Goal: Find specific page/section: Find specific page/section

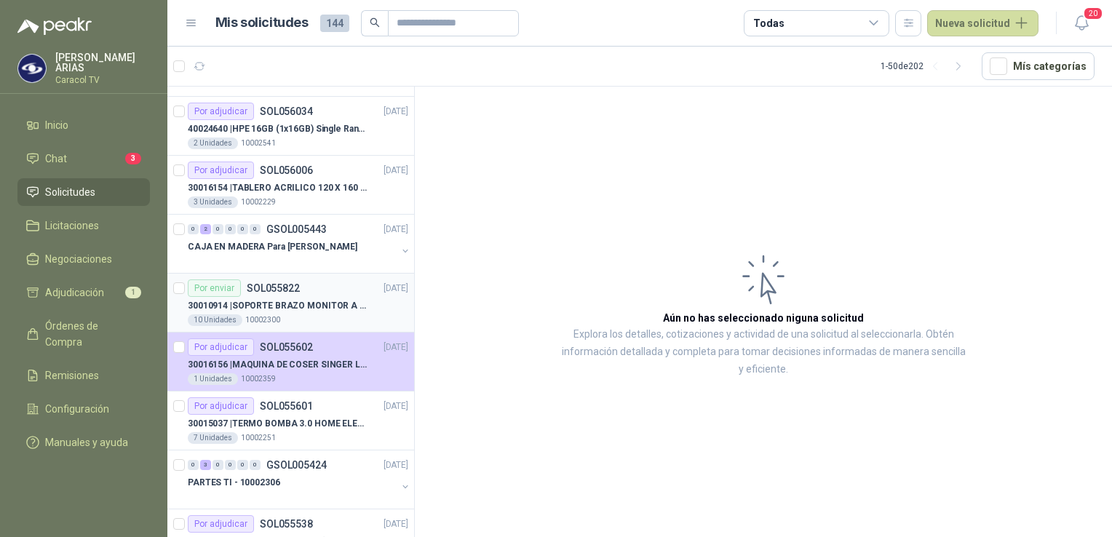
scroll to position [218, 0]
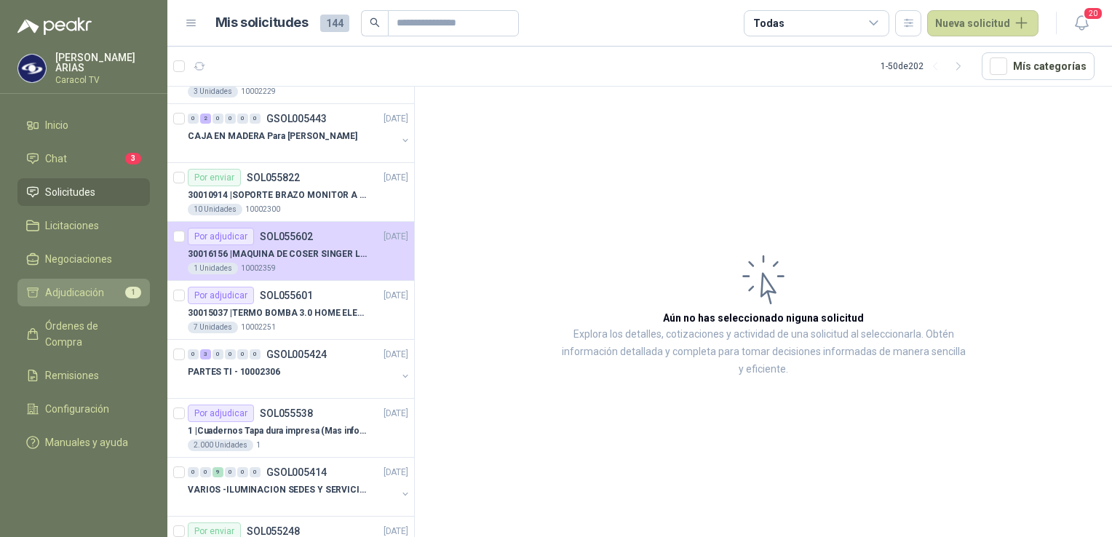
click at [87, 290] on span "Adjudicación" at bounding box center [74, 293] width 59 height 16
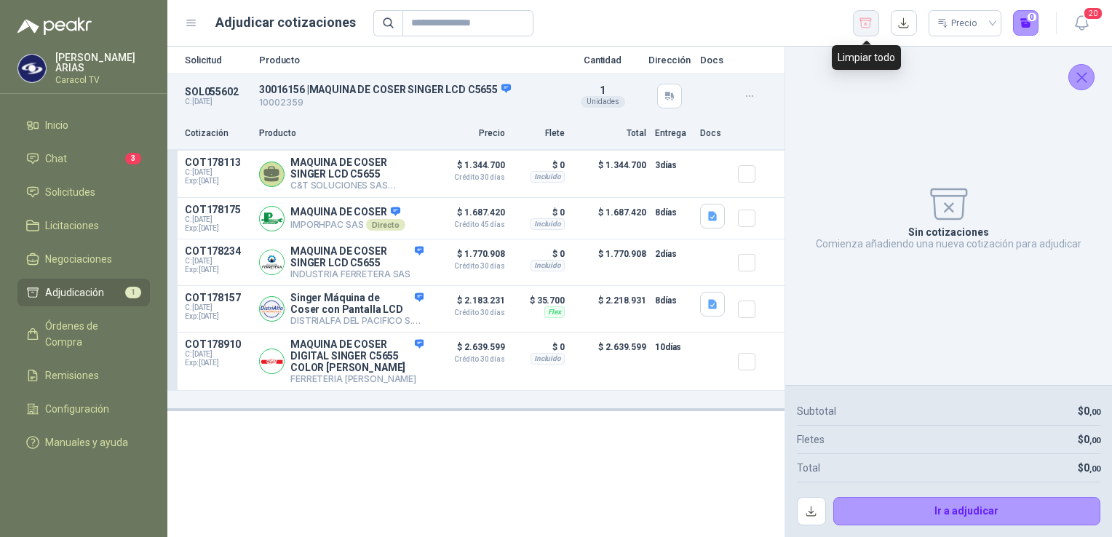
click at [864, 25] on icon "button" at bounding box center [866, 23] width 14 height 15
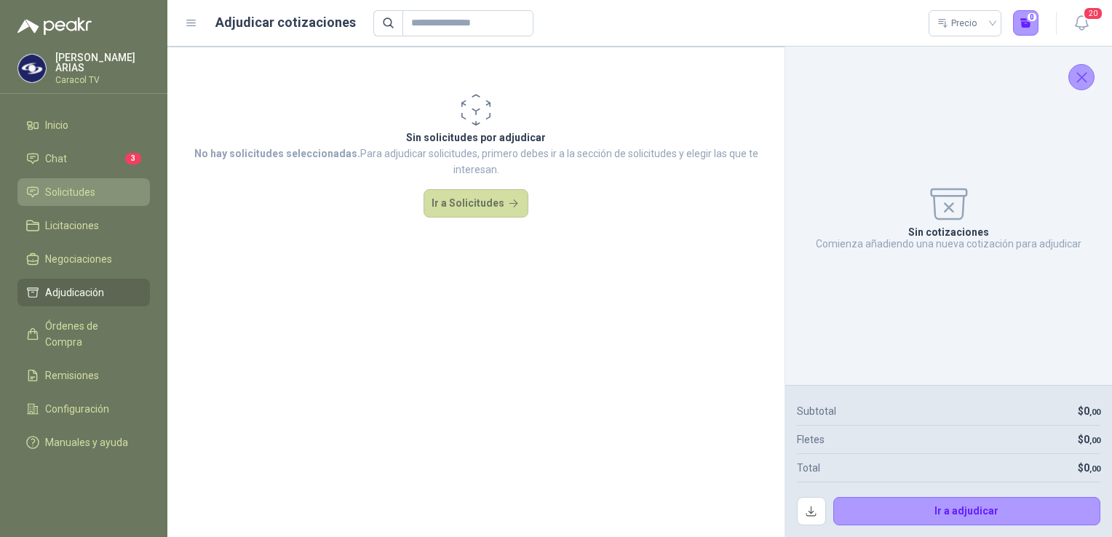
click at [82, 191] on span "Solicitudes" at bounding box center [70, 192] width 50 height 16
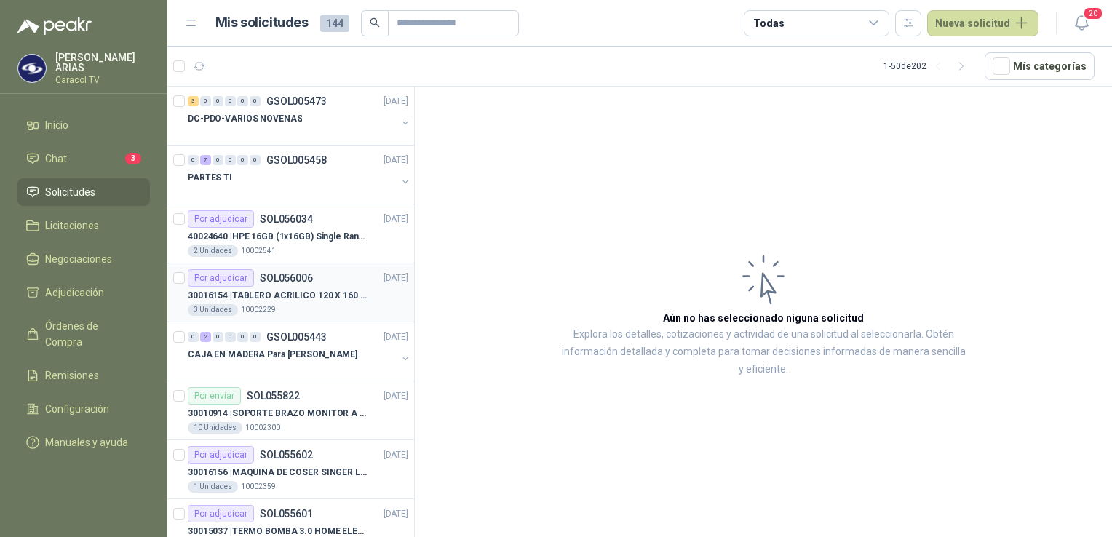
click at [307, 298] on p "30016154 | TABLERO ACRILICO 120 X 160 CON RUEDAS" at bounding box center [278, 296] width 181 height 14
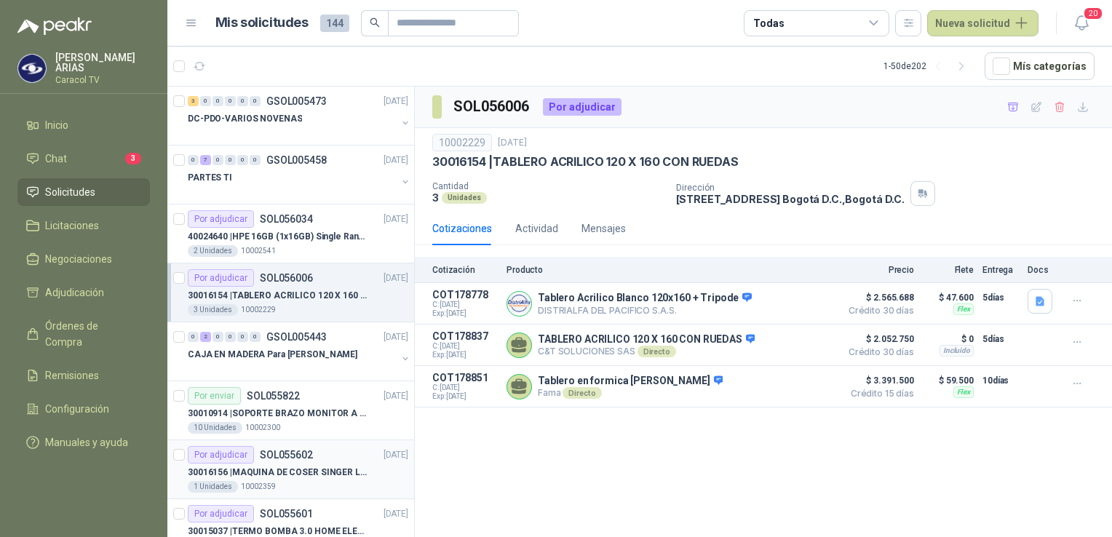
scroll to position [73, 0]
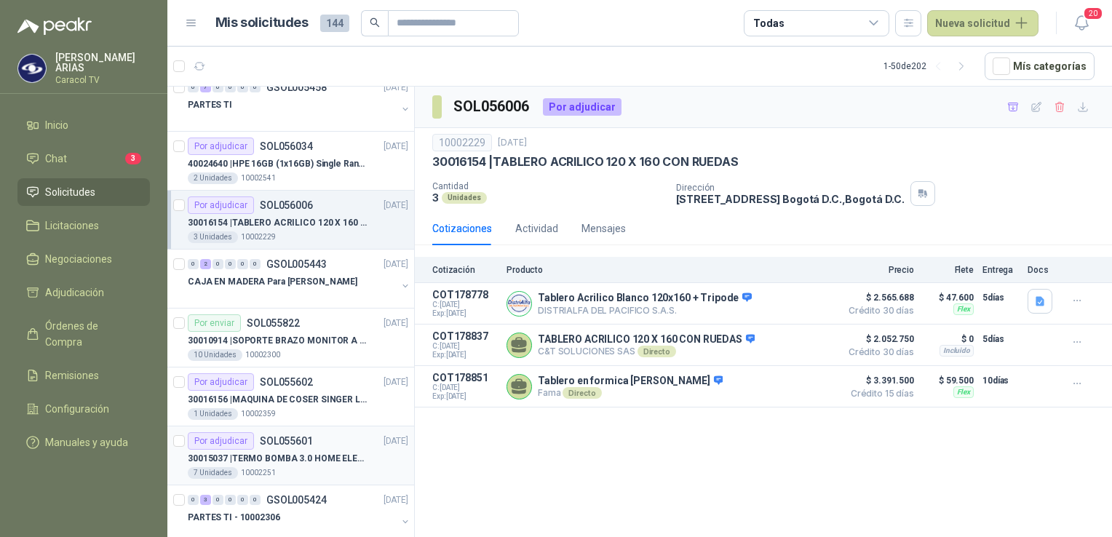
click at [280, 459] on p "30015037 | TERMO BOMBA 3.0 HOME ELEMENTS ACERO INOX" at bounding box center [278, 459] width 181 height 14
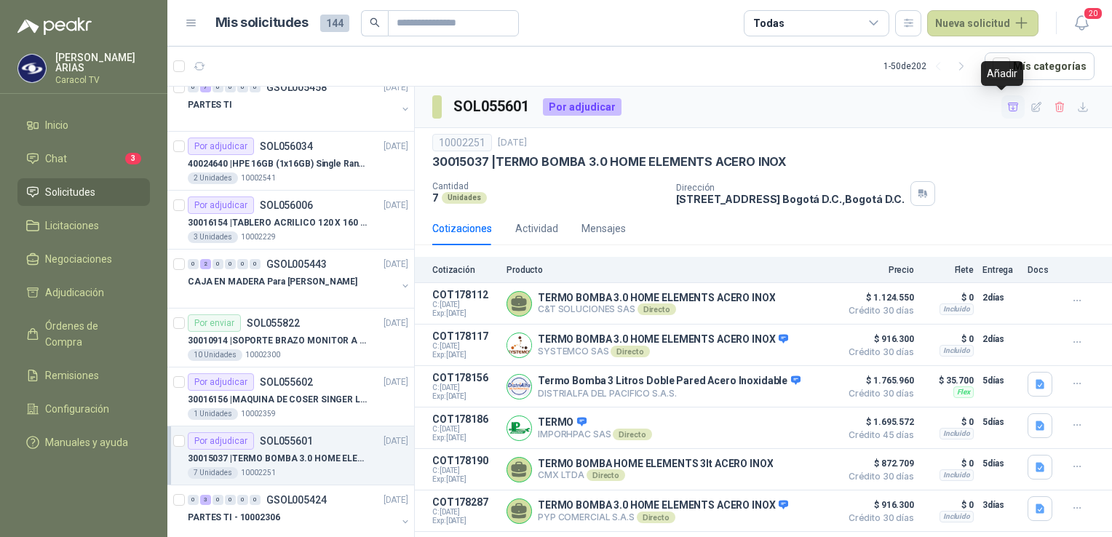
click at [1007, 107] on icon "button" at bounding box center [1013, 107] width 12 height 12
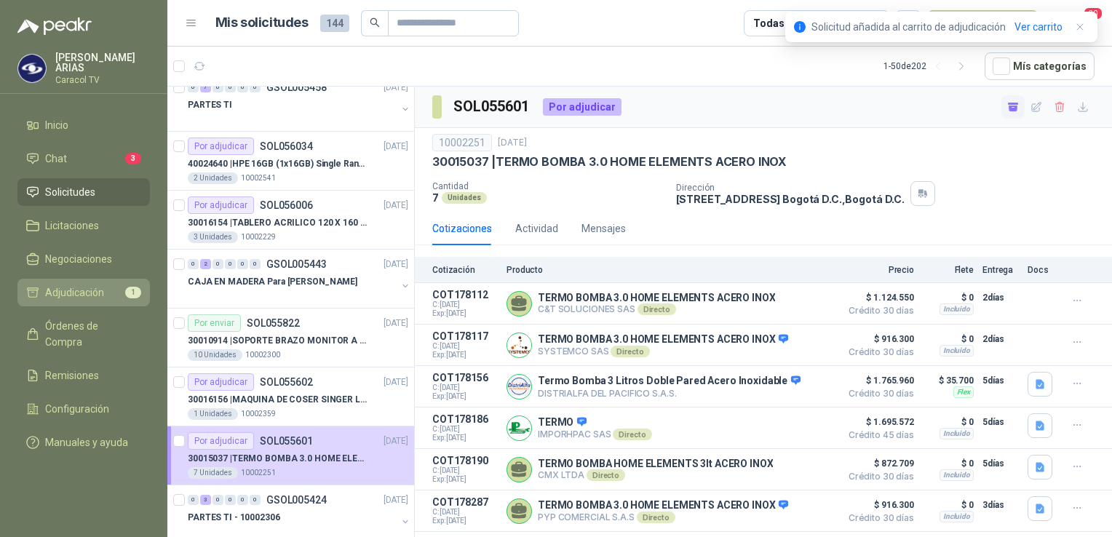
click at [84, 286] on span "Adjudicación" at bounding box center [74, 293] width 59 height 16
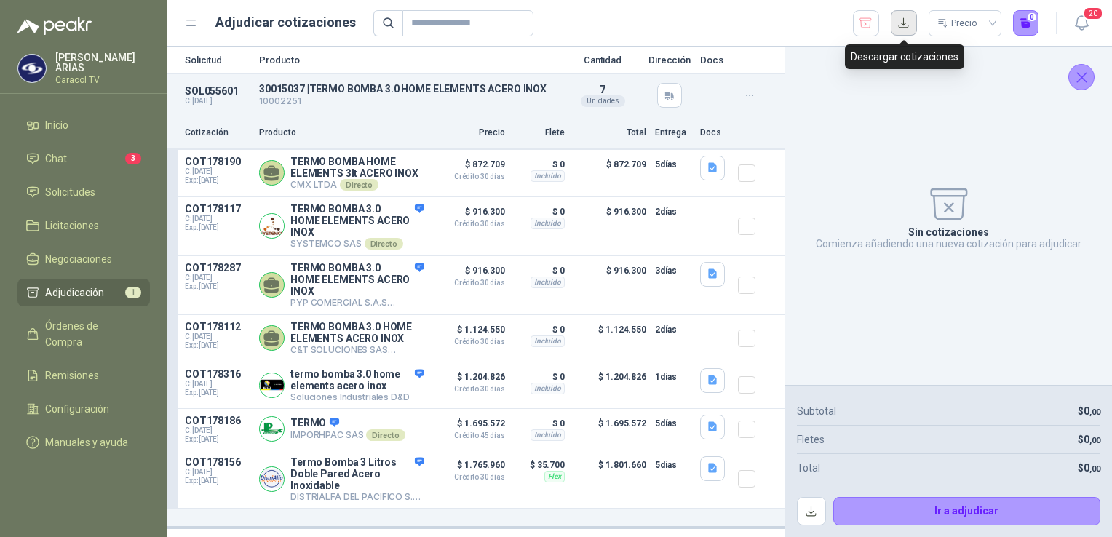
click at [903, 27] on button "button" at bounding box center [904, 23] width 26 height 26
